Goal: Task Accomplishment & Management: Complete application form

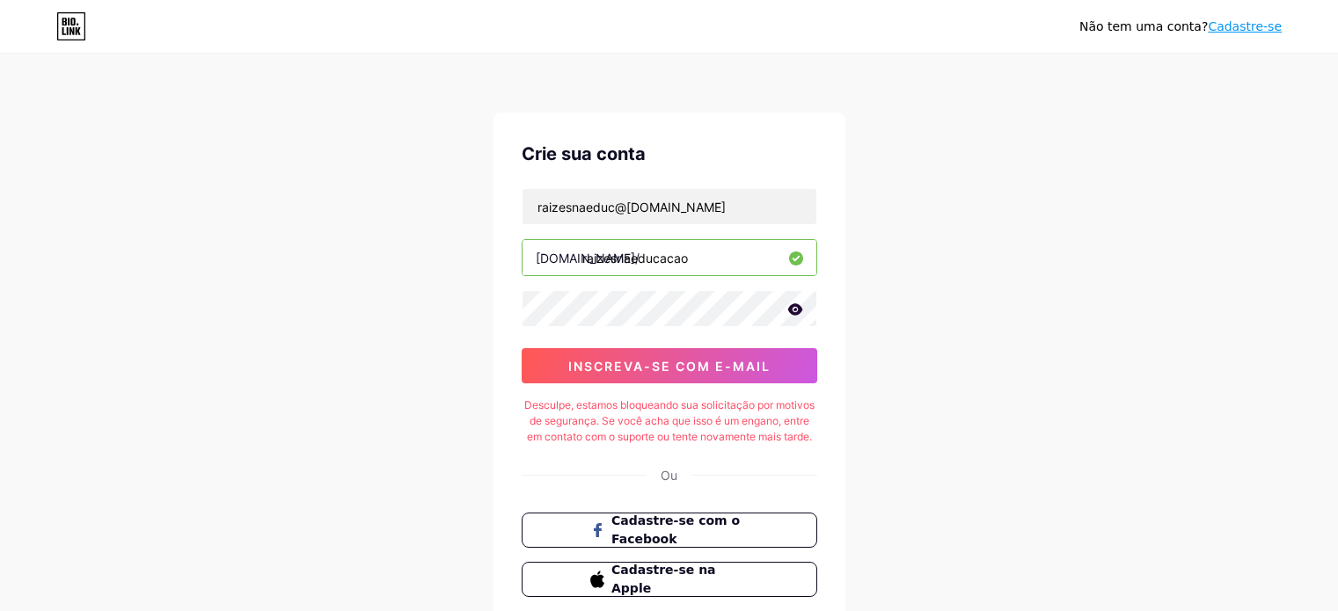
scroll to position [28, 0]
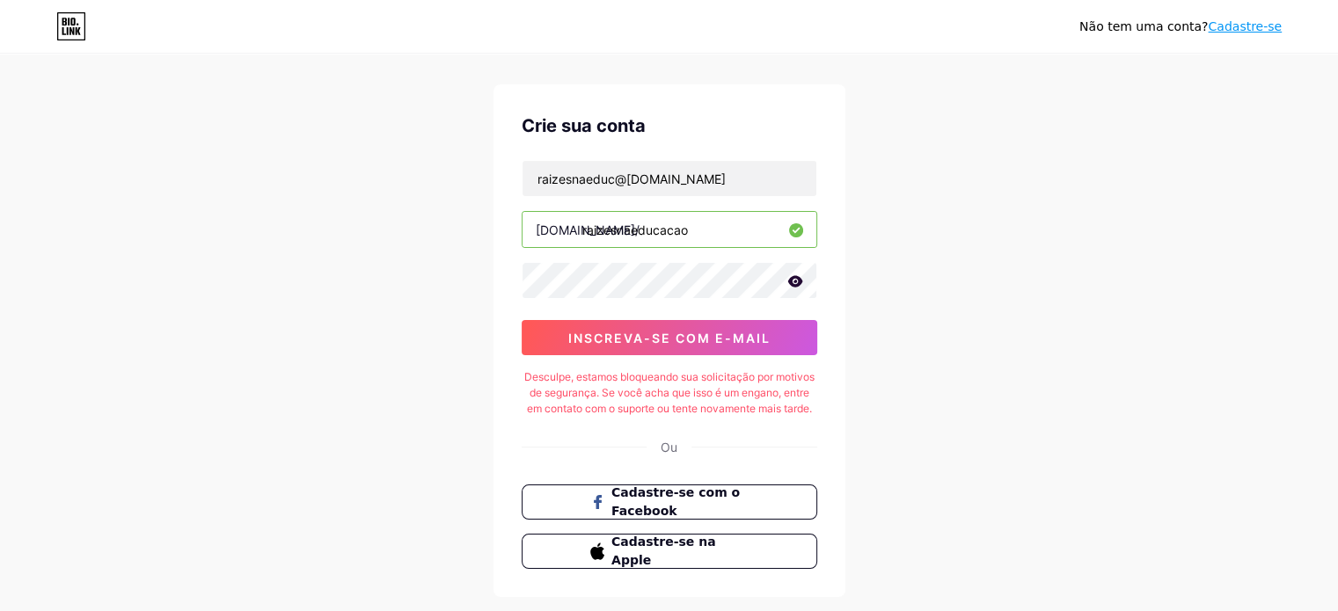
click at [1260, 27] on font "Cadastre-se" at bounding box center [1245, 26] width 74 height 14
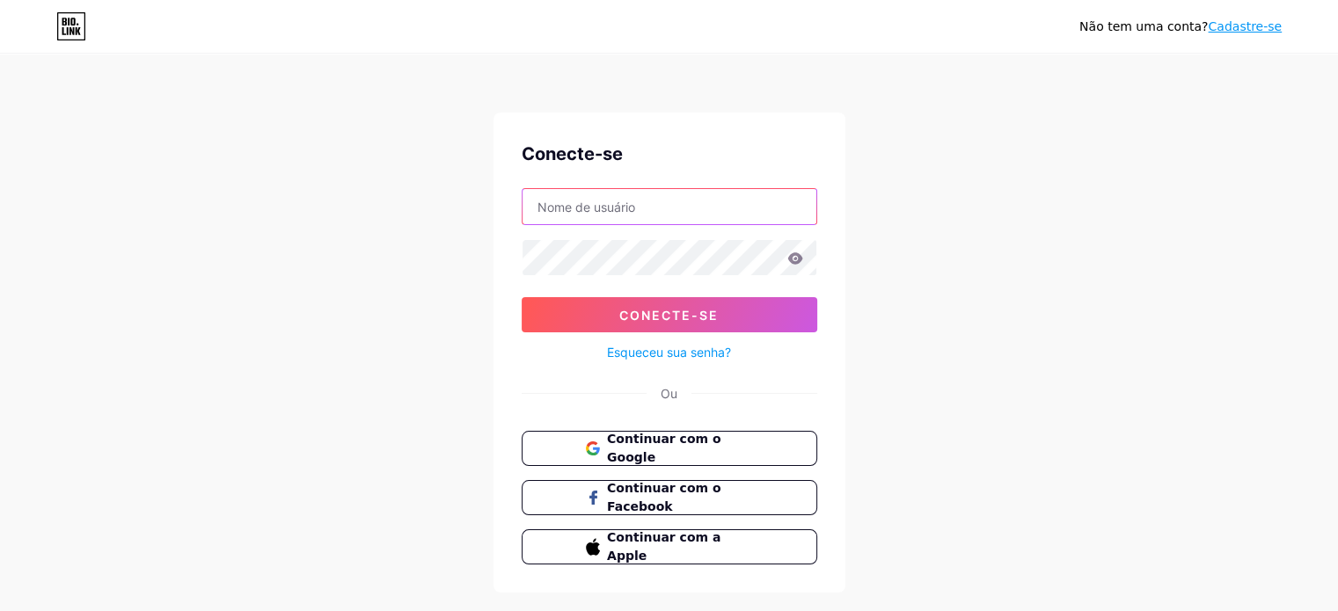
click at [623, 203] on input "text" at bounding box center [669, 206] width 294 height 35
click at [1253, 27] on font "Cadastre-se" at bounding box center [1245, 26] width 74 height 14
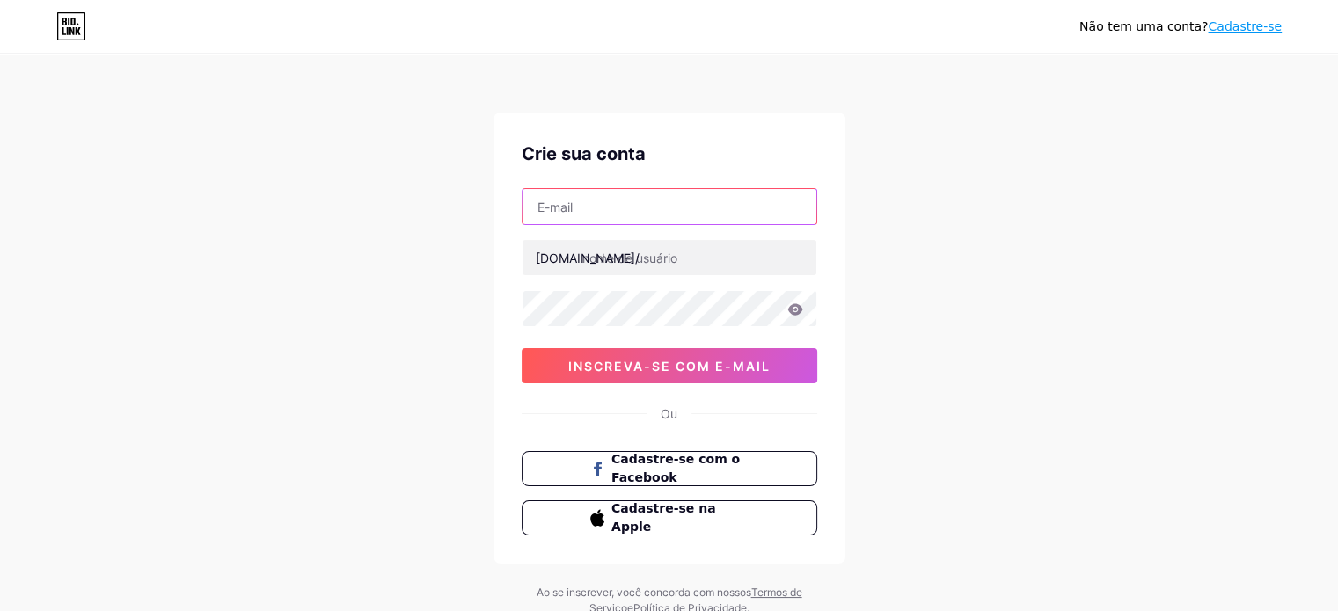
click at [642, 198] on input "text" at bounding box center [669, 206] width 294 height 35
type input "[EMAIL_ADDRESS][DOMAIN_NAME]"
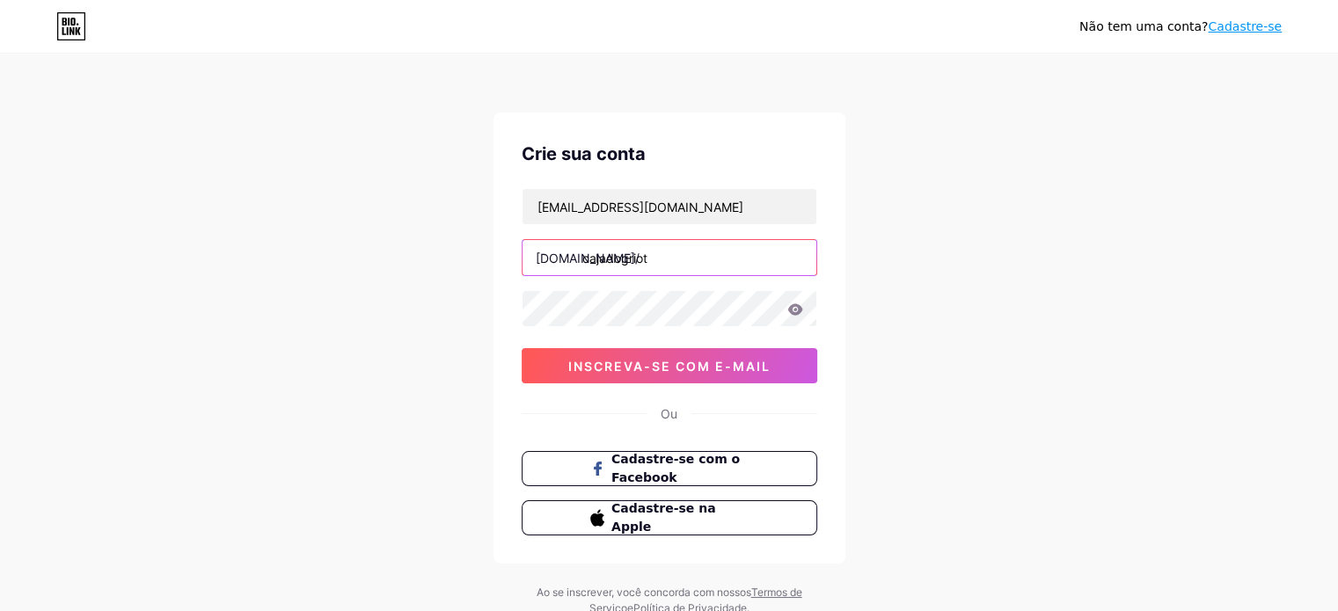
type input "cajadogriot"
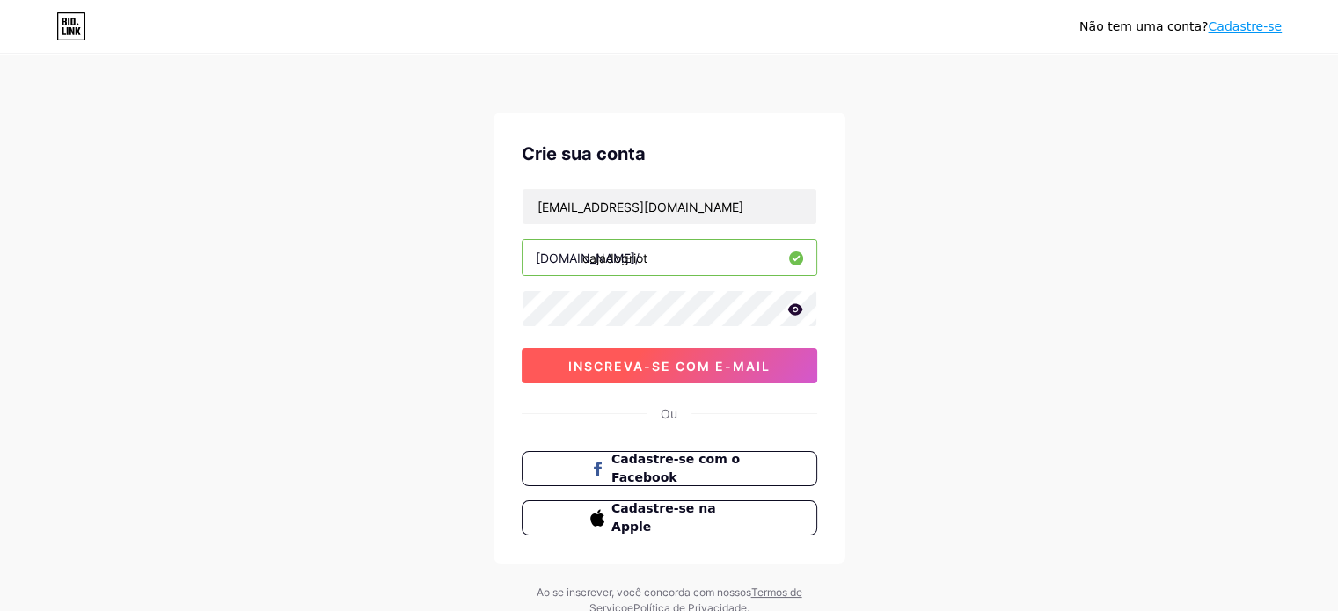
click at [631, 365] on font "inscreva-se com e-mail" at bounding box center [669, 366] width 202 height 15
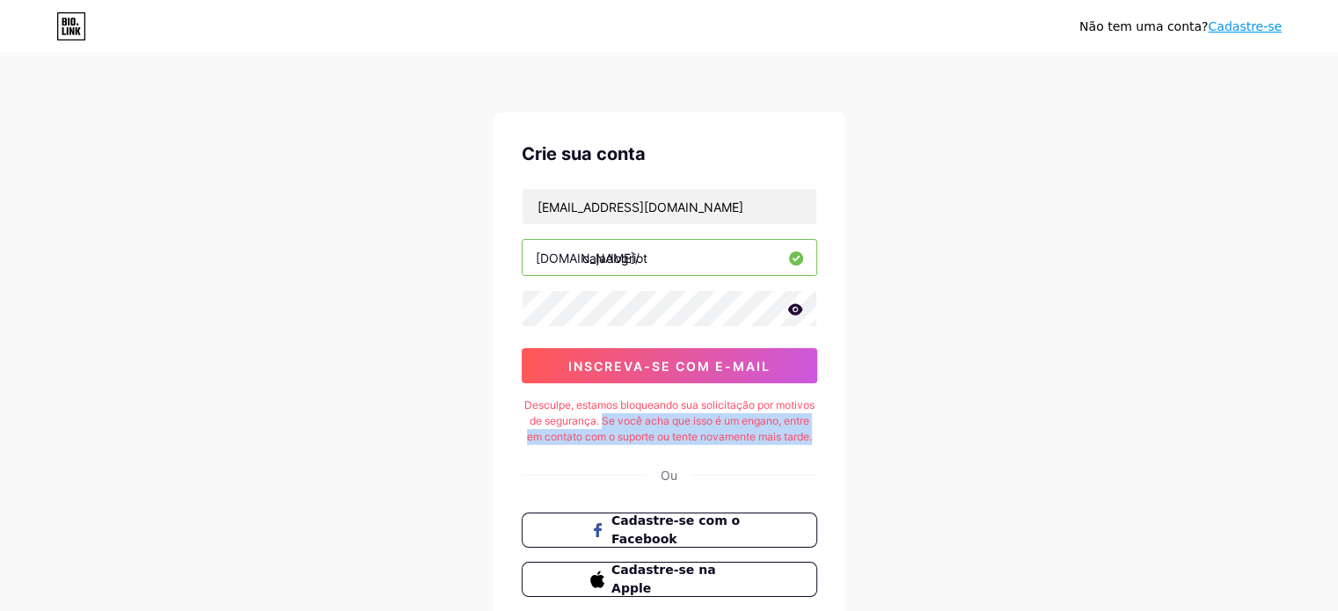
drag, startPoint x: 602, startPoint y: 425, endPoint x: 817, endPoint y: 435, distance: 215.7
click at [817, 435] on div "Crie sua conta [EMAIL_ADDRESS][DOMAIN_NAME] [DOMAIN_NAME]/ cajadogriot inscreva…" at bounding box center [669, 369] width 352 height 513
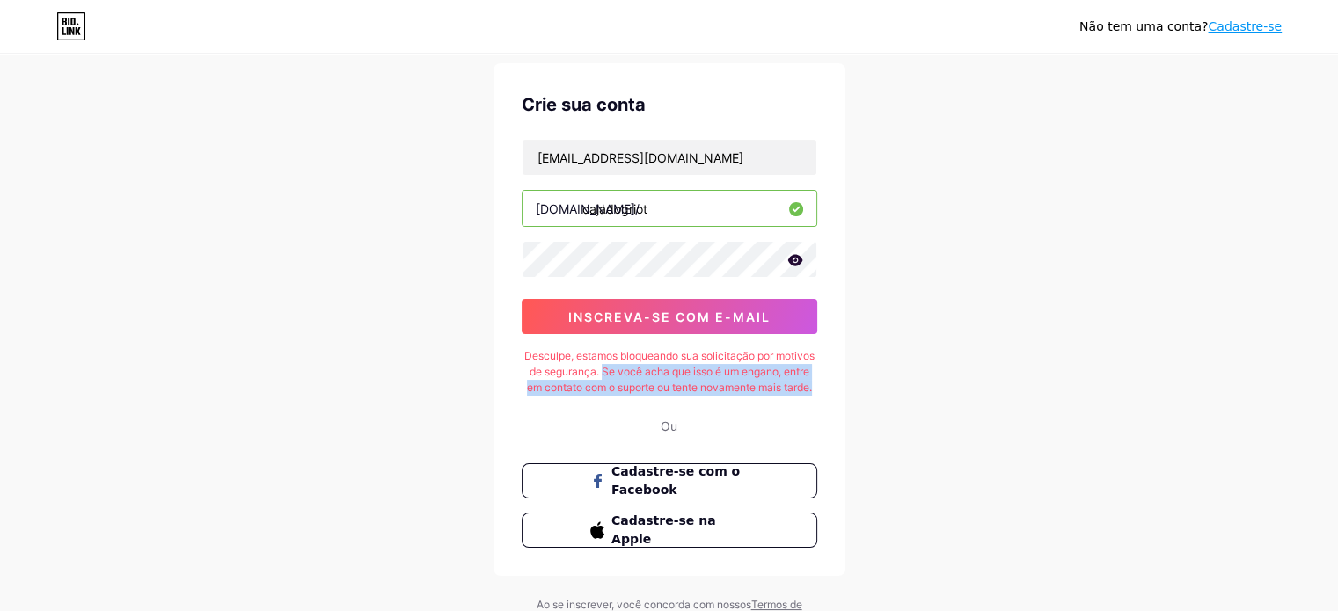
scroll to position [50, 0]
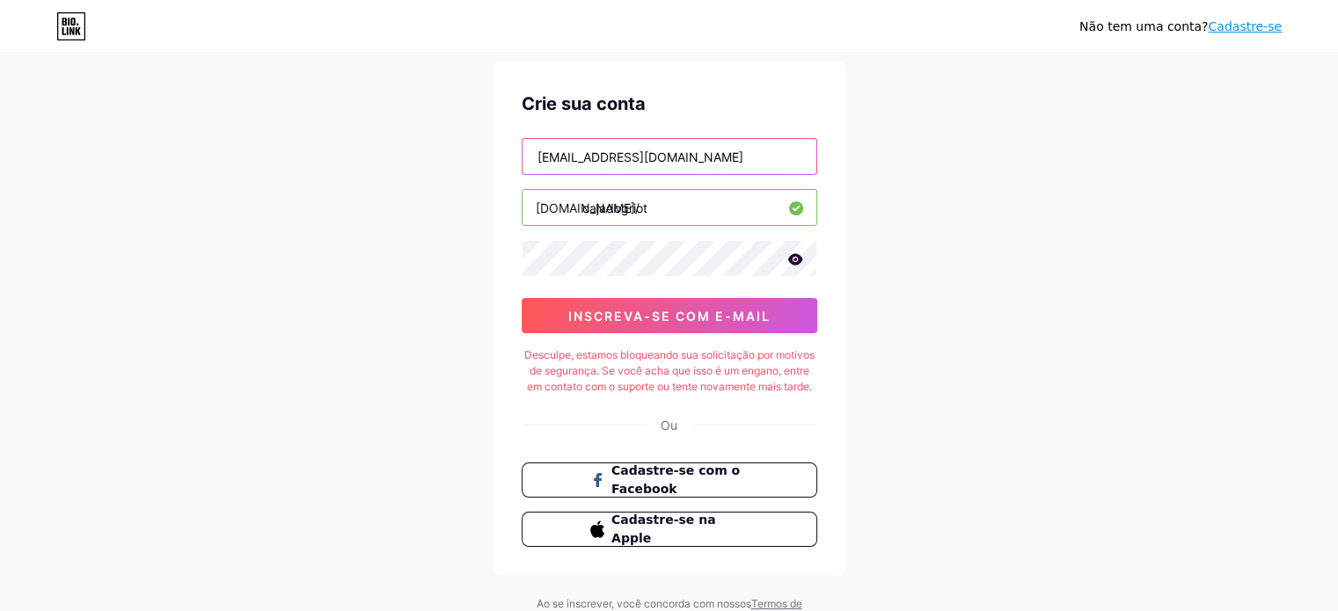
click at [707, 161] on input "[EMAIL_ADDRESS][DOMAIN_NAME]" at bounding box center [669, 156] width 294 height 35
type input "[EMAIL_ADDRESS]"
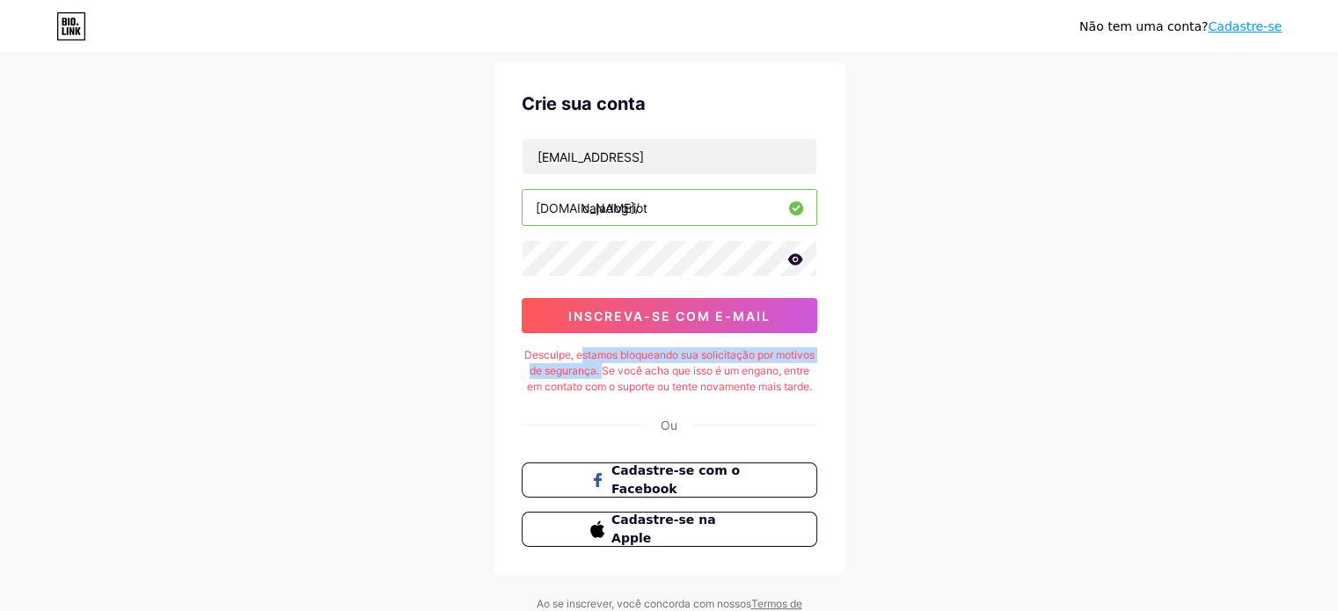
drag, startPoint x: 577, startPoint y: 357, endPoint x: 602, endPoint y: 372, distance: 28.8
click at [602, 372] on font "Desculpe, estamos bloqueando sua solicitação por motivos de segurança. Se você …" at bounding box center [669, 370] width 290 height 45
